Goal: Task Accomplishment & Management: Complete application form

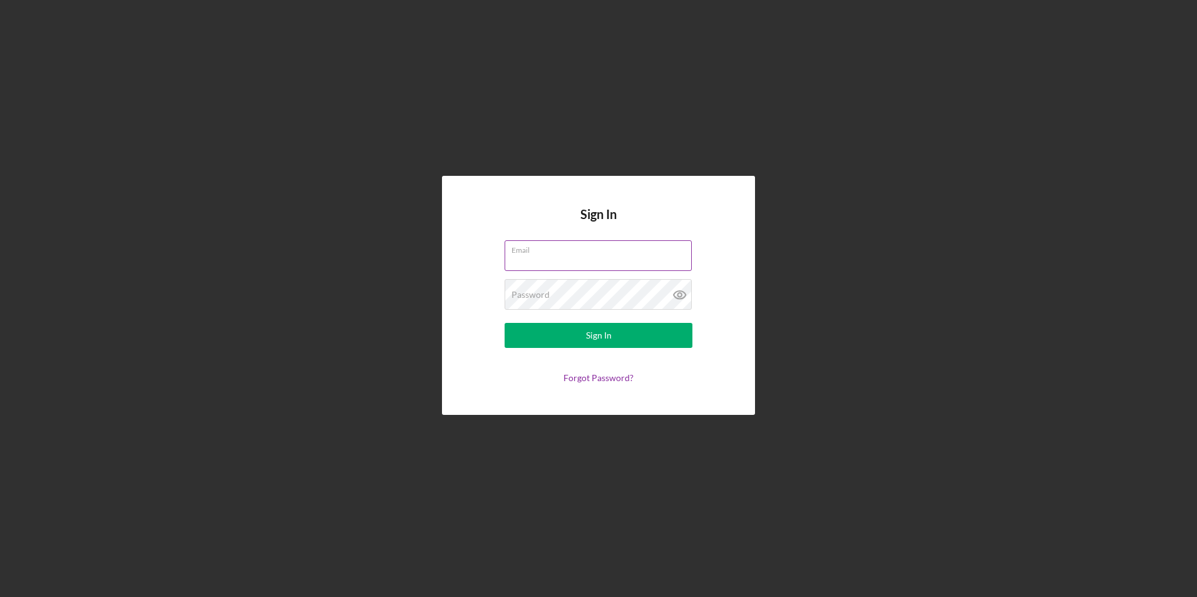
click at [554, 263] on input "Email" at bounding box center [598, 255] width 187 height 30
type input "[EMAIL_ADDRESS][DOMAIN_NAME]"
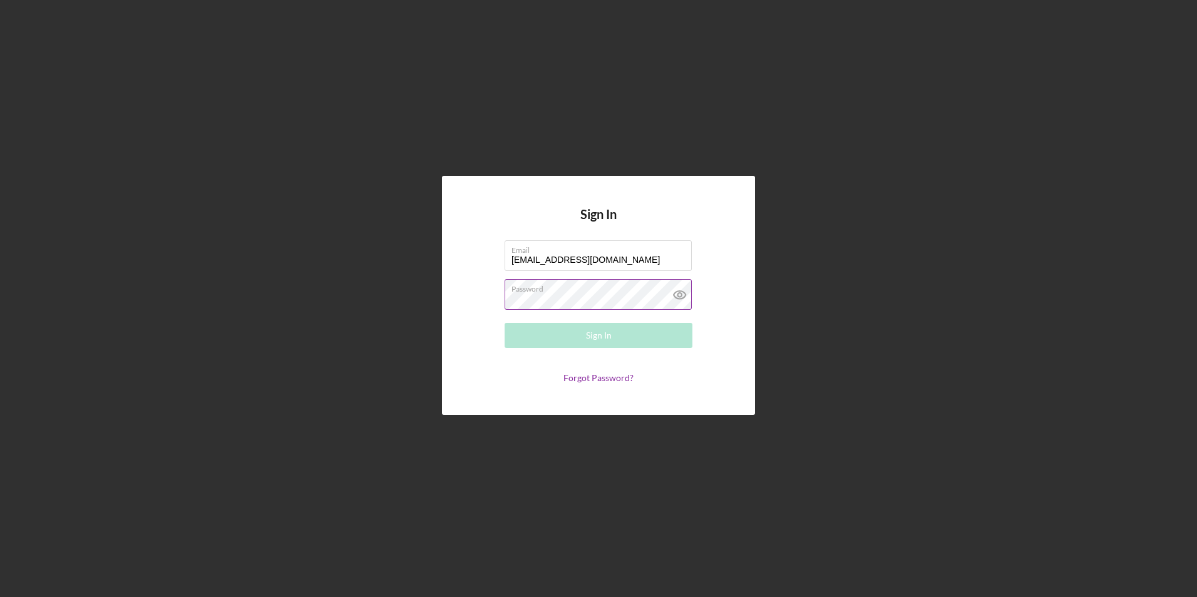
click at [575, 293] on div "Password Required" at bounding box center [599, 294] width 188 height 31
click at [505, 323] on button "Sign In" at bounding box center [599, 335] width 188 height 25
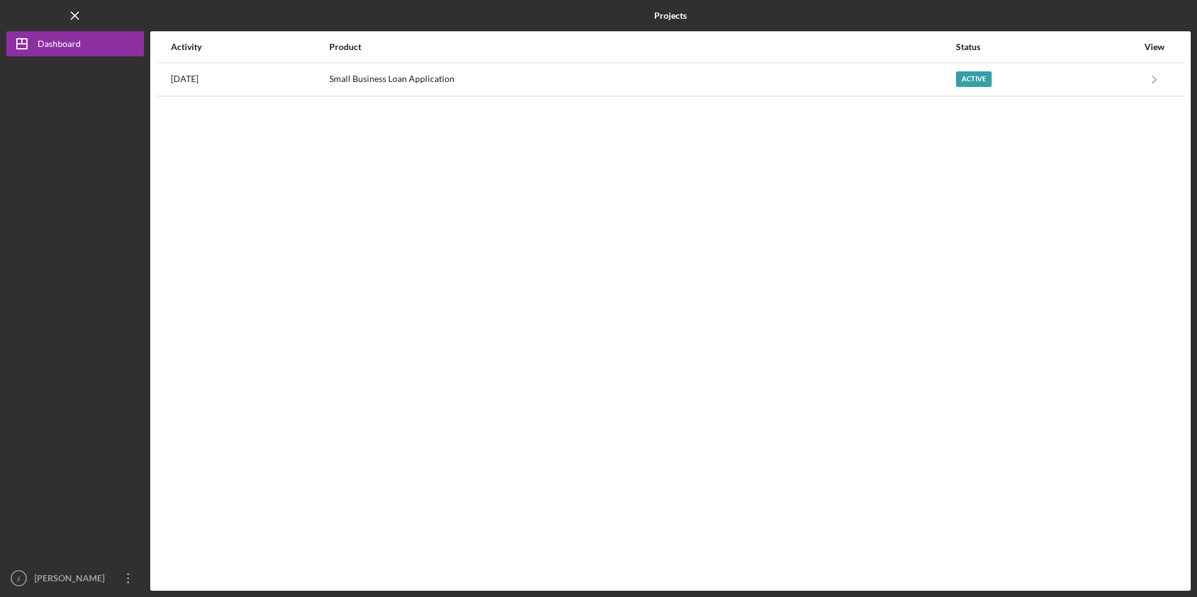
click at [0, 597] on nordpass-portal at bounding box center [0, 597] width 0 height 0
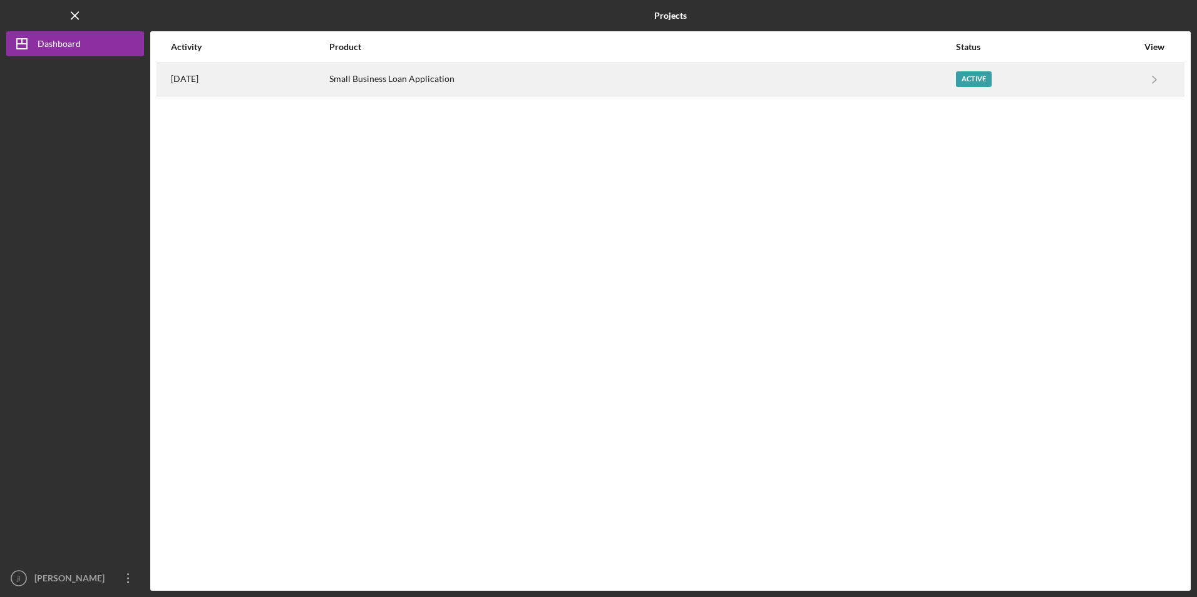
click at [995, 77] on div "Active" at bounding box center [1047, 79] width 182 height 31
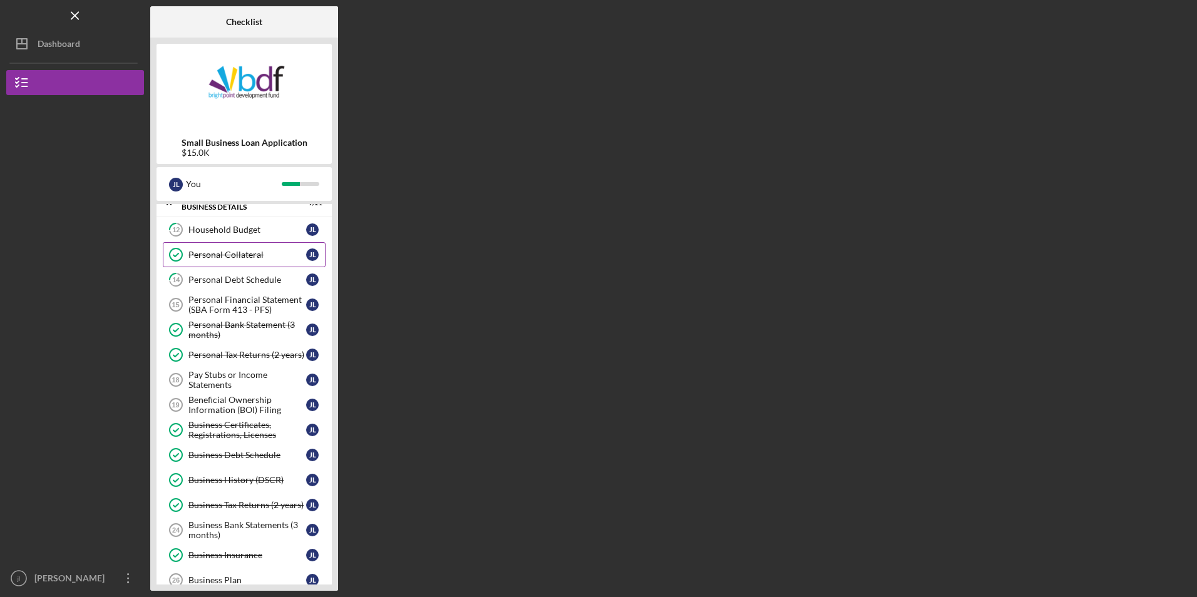
scroll to position [63, 0]
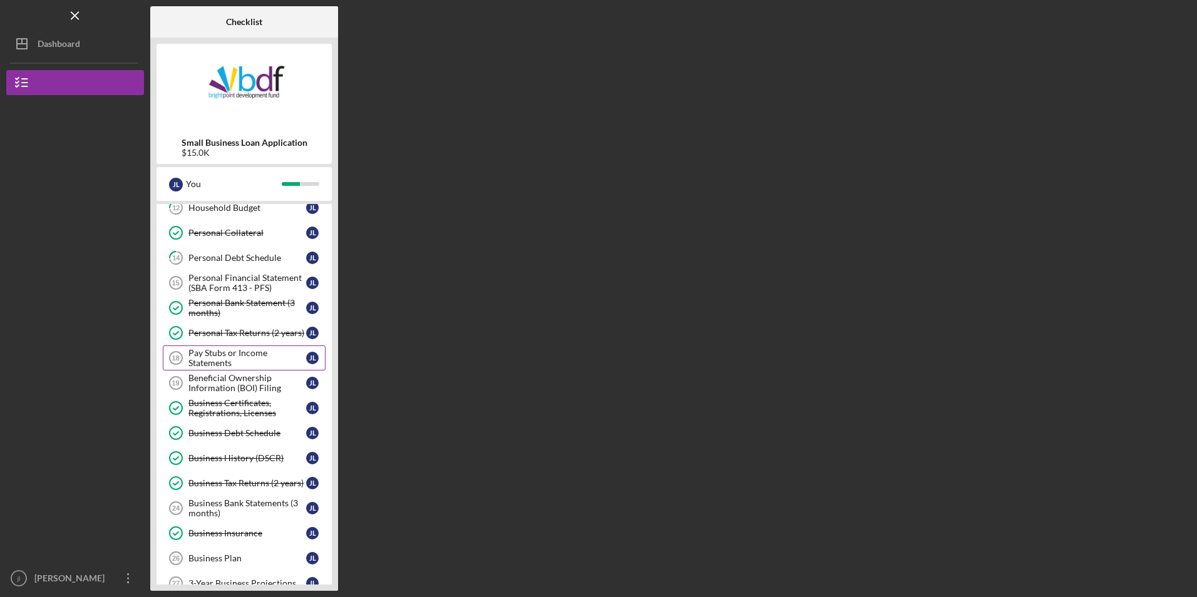
click at [256, 357] on div "Pay Stubs or Income Statements" at bounding box center [247, 358] width 118 height 20
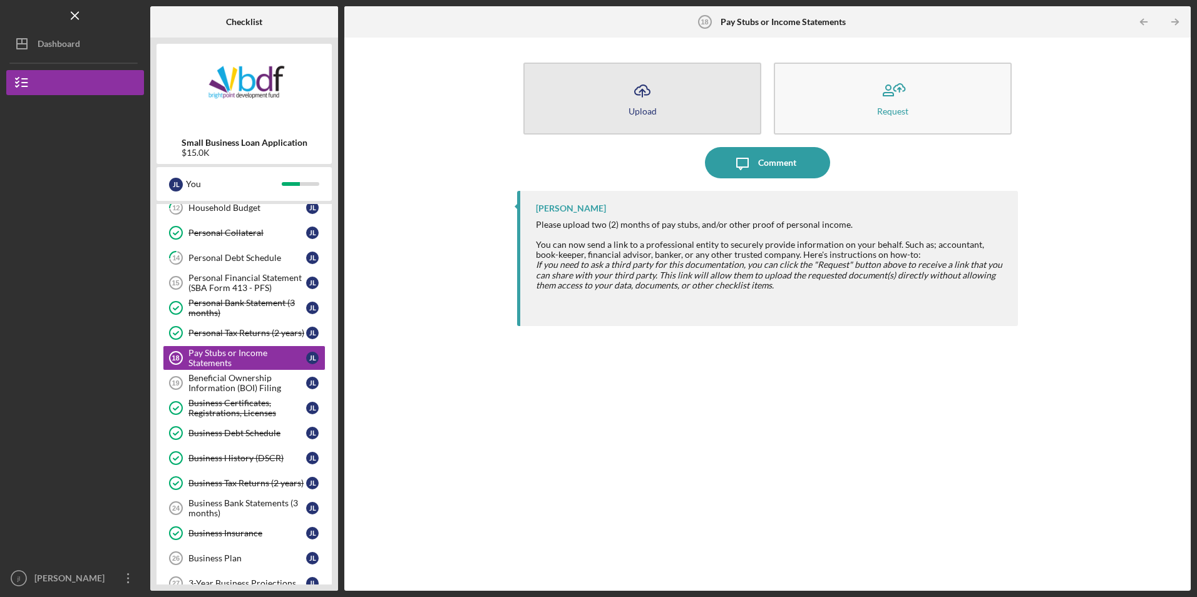
click at [633, 106] on div "Upload" at bounding box center [643, 110] width 28 height 9
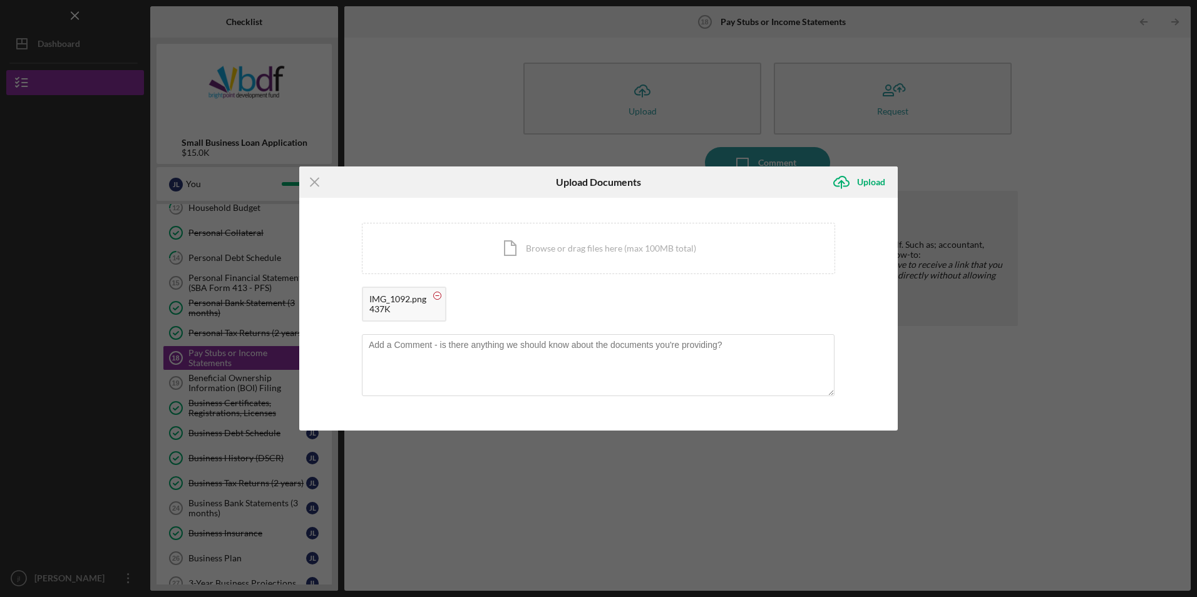
click at [438, 295] on circle at bounding box center [438, 296] width 8 height 8
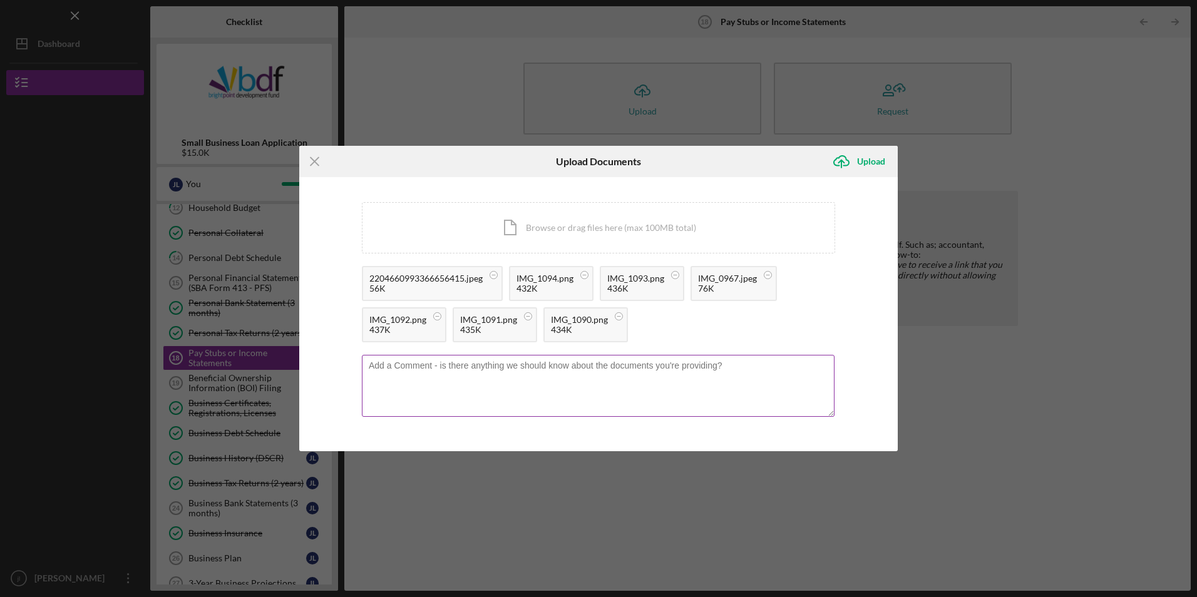
click at [538, 384] on textarea at bounding box center [598, 385] width 473 height 61
type textarea "t"
type textarea "s"
type textarea "they look different because I received some from the manager and some from boss."
click at [866, 162] on div "Upload" at bounding box center [871, 161] width 28 height 25
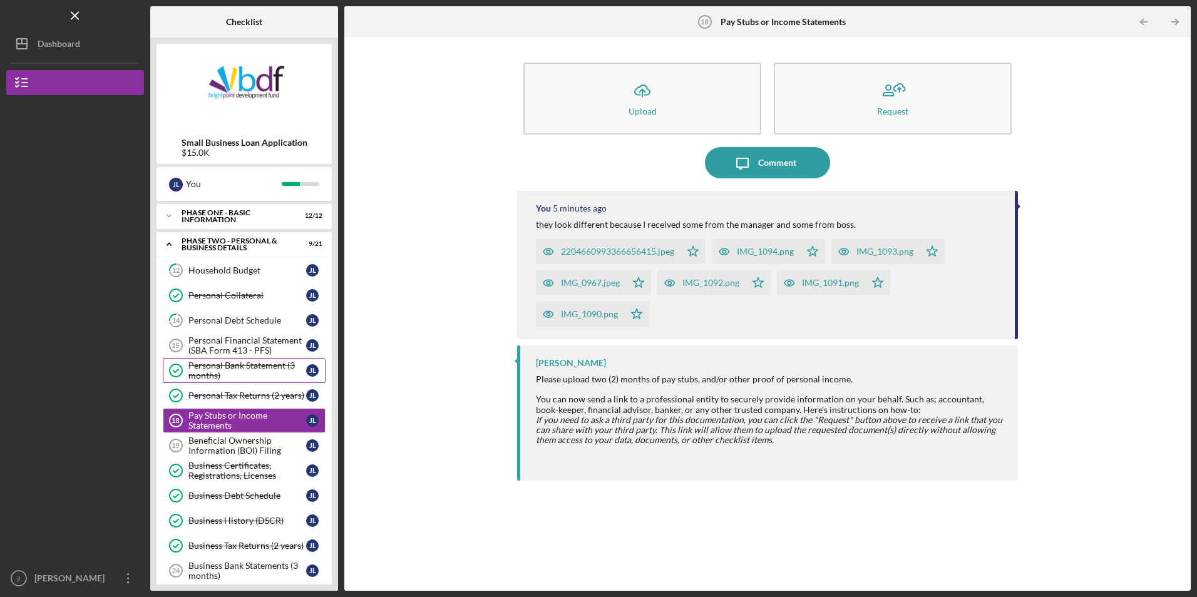
click at [252, 374] on div "Personal Bank Statement (3 months)" at bounding box center [247, 371] width 118 height 20
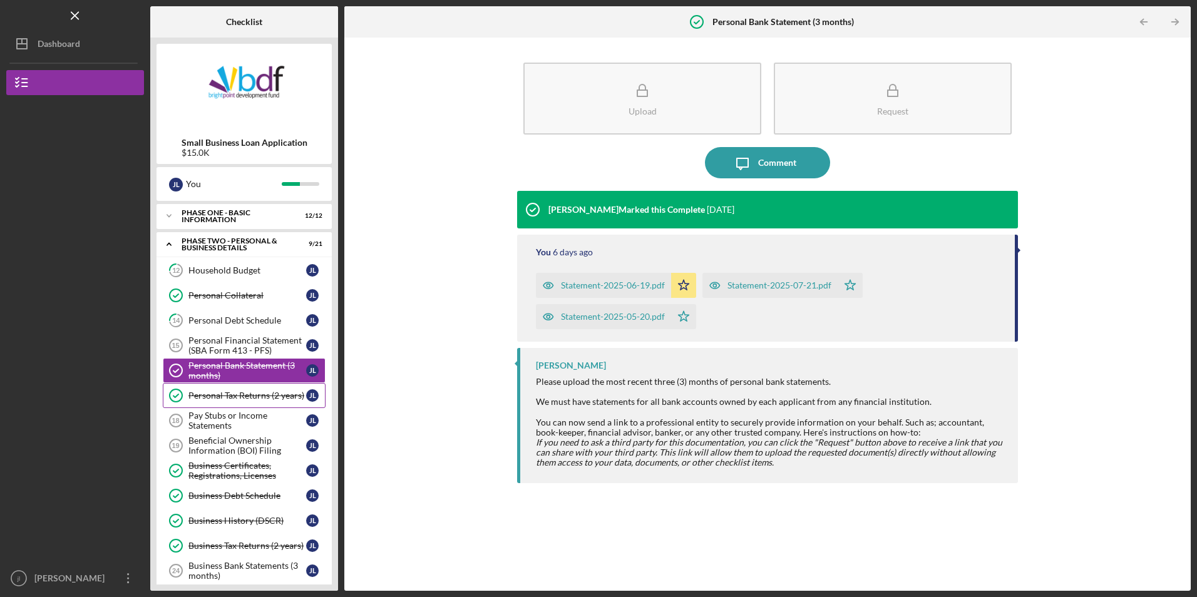
click at [241, 397] on div "Personal Tax Returns (2 years)" at bounding box center [247, 396] width 118 height 10
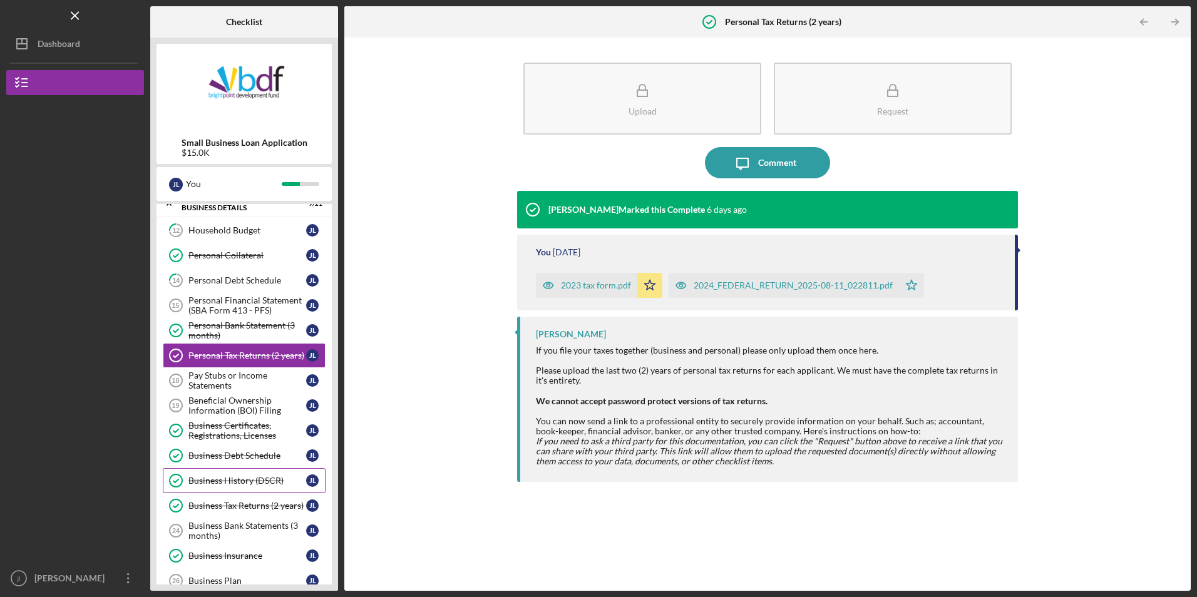
scroll to position [63, 0]
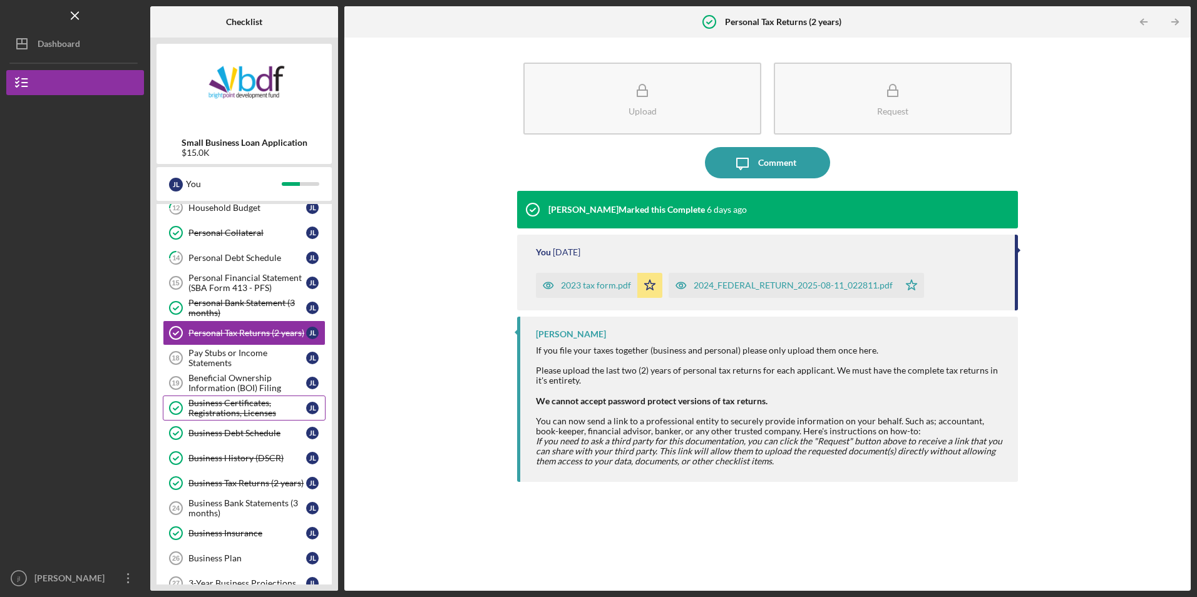
click at [250, 409] on div "Business Certificates, Registrations, Licenses" at bounding box center [247, 408] width 118 height 20
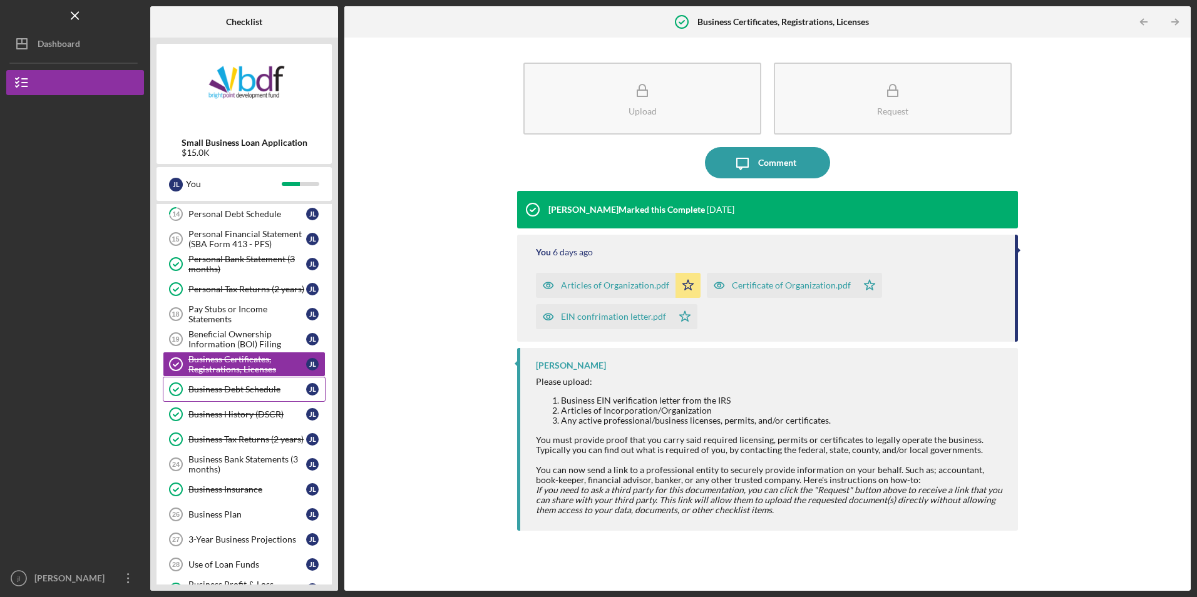
scroll to position [125, 0]
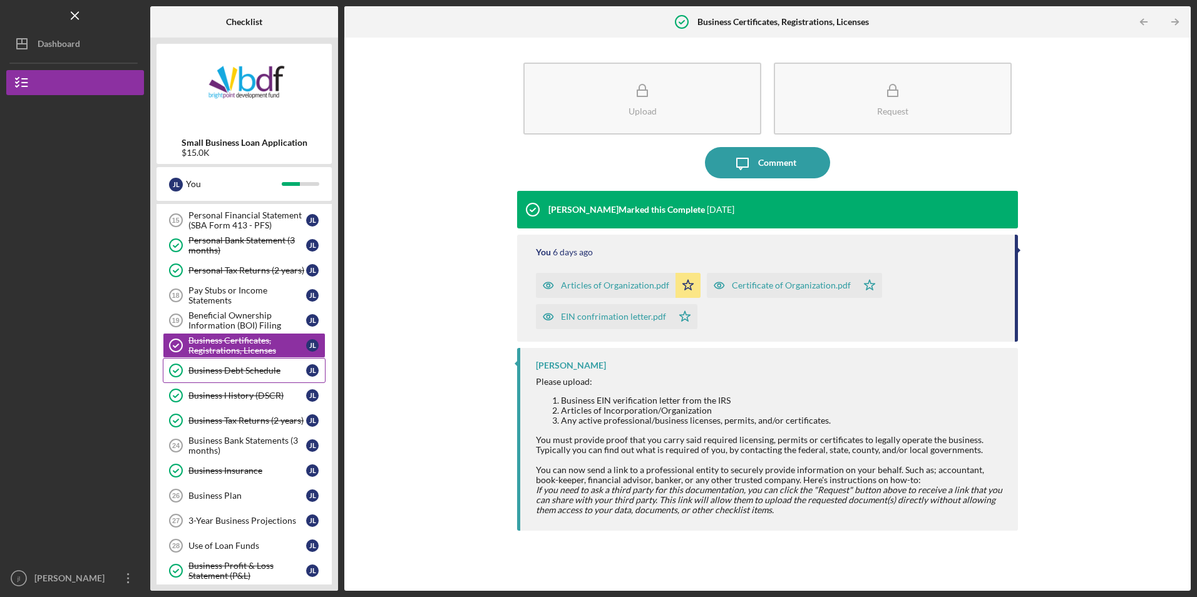
click at [251, 375] on div "Business Debt Schedule" at bounding box center [247, 371] width 118 height 10
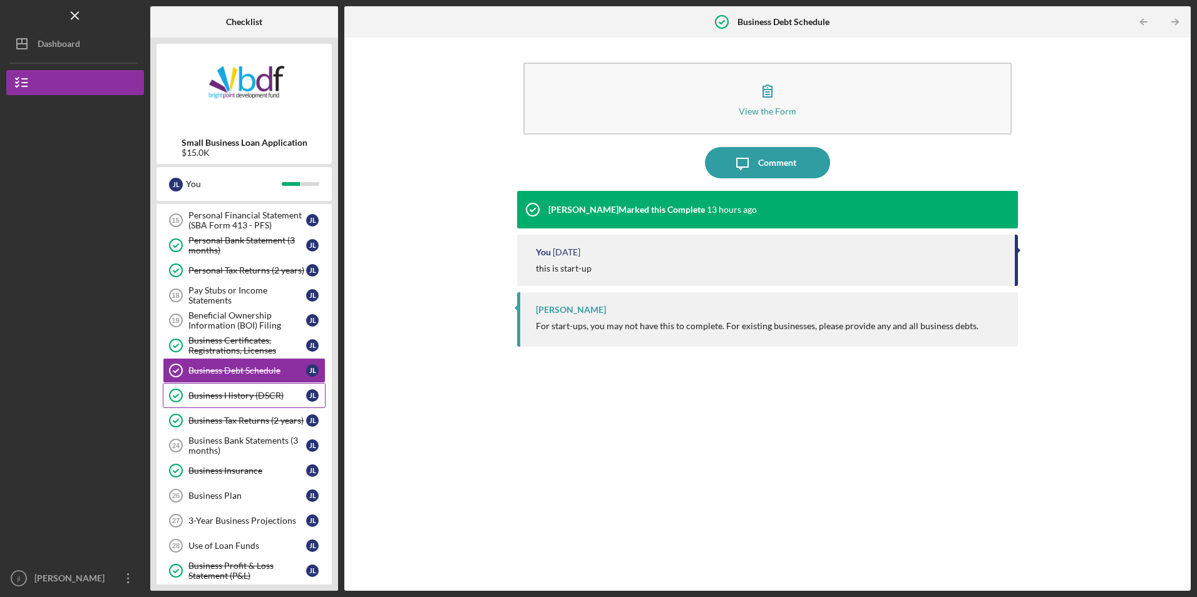
click at [252, 399] on div "Business History (DSCR)" at bounding box center [247, 396] width 118 height 10
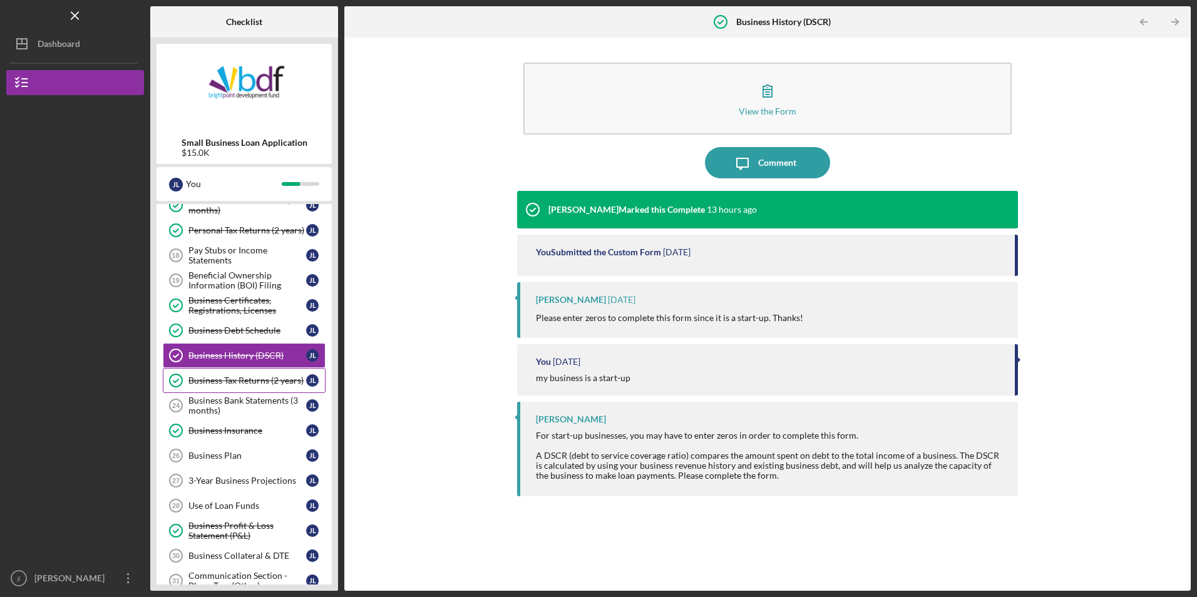
scroll to position [188, 0]
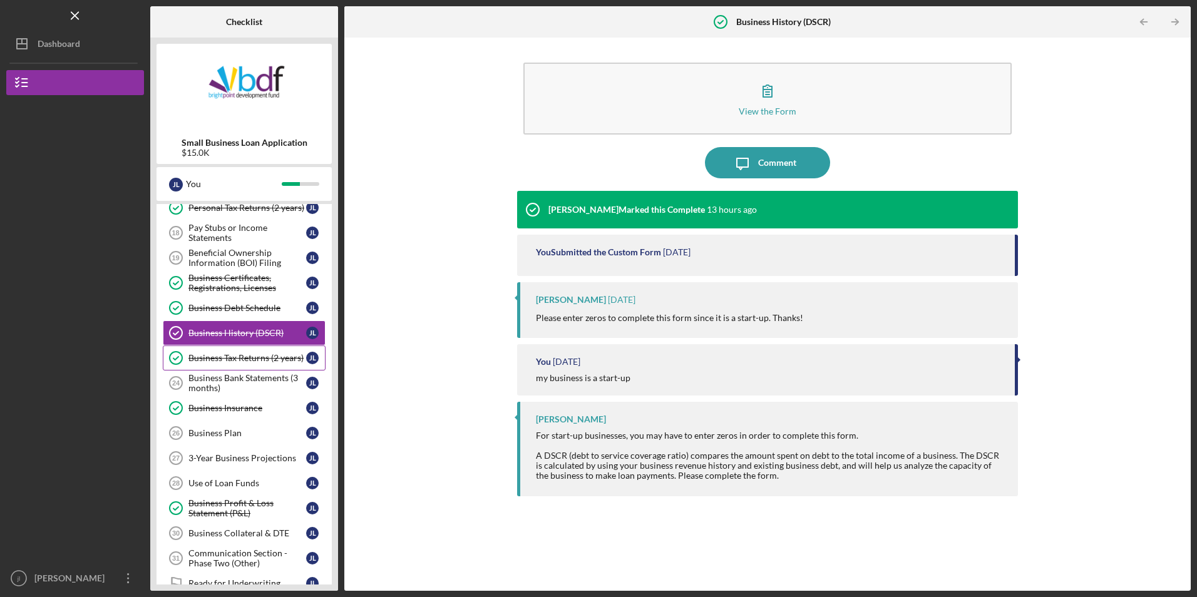
click at [247, 366] on link "Business Tax Returns (2 years) Business Tax Returns (2 years) [PERSON_NAME]" at bounding box center [244, 358] width 163 height 25
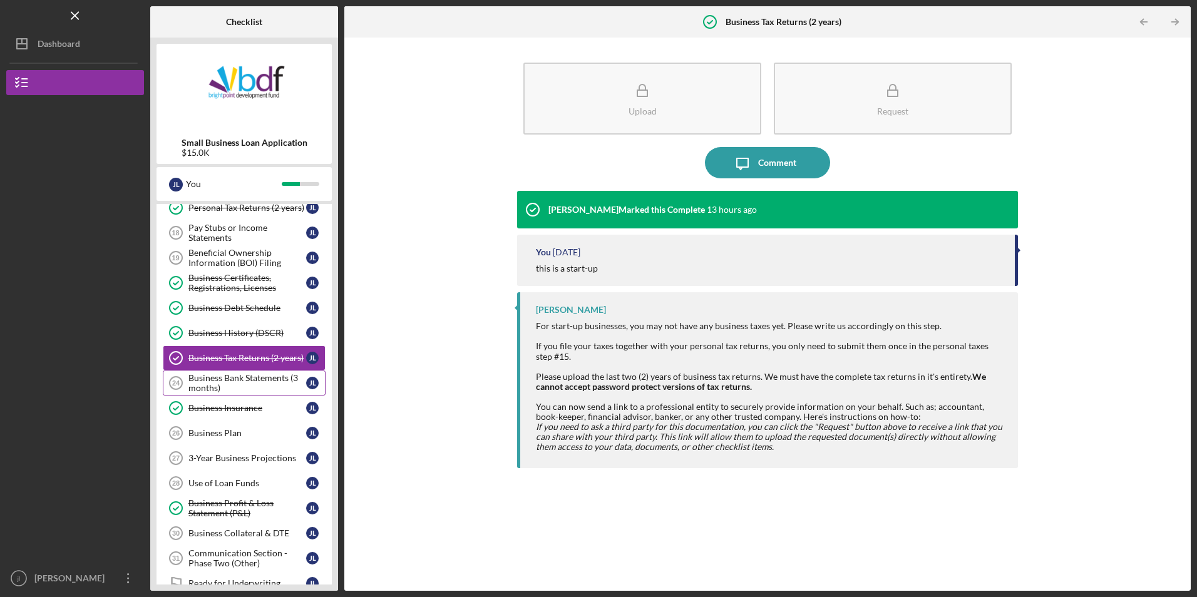
click at [249, 385] on div "Business Bank Statements (3 months)" at bounding box center [247, 383] width 118 height 20
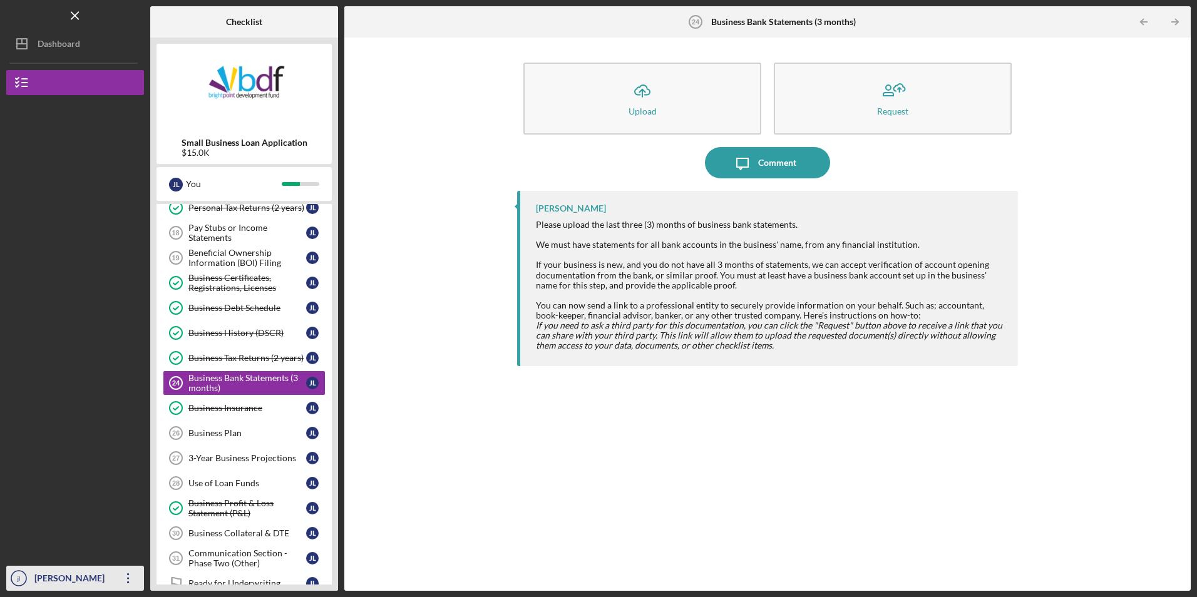
click at [121, 580] on icon "Icon/Overflow" at bounding box center [128, 578] width 31 height 31
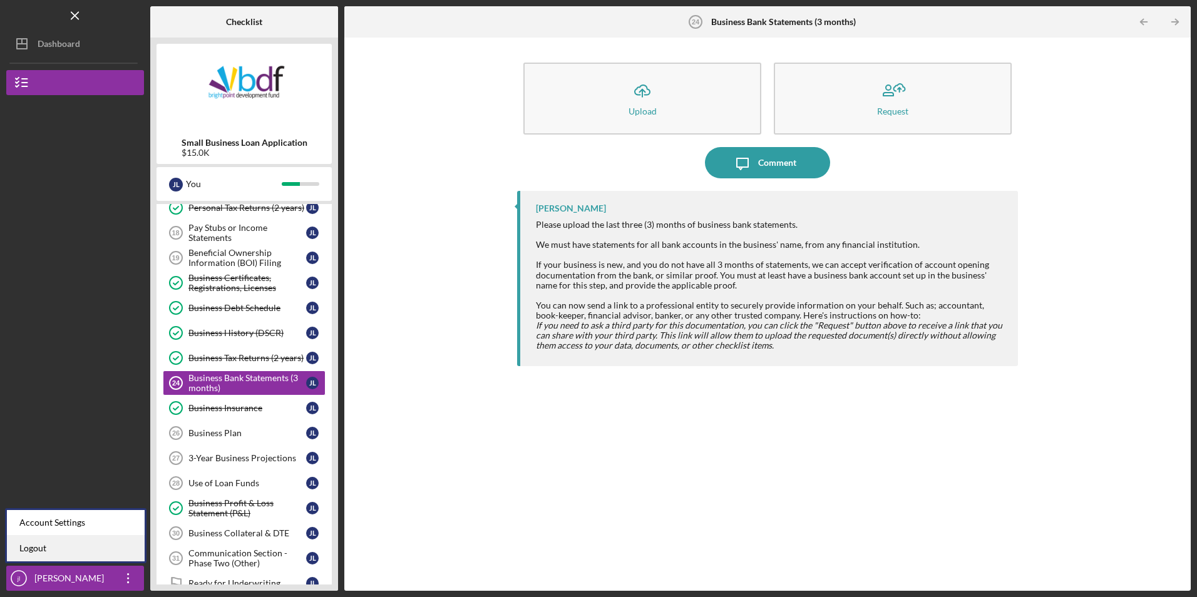
click at [100, 547] on link "Logout" at bounding box center [76, 549] width 138 height 26
